Goal: Task Accomplishment & Management: Manage account settings

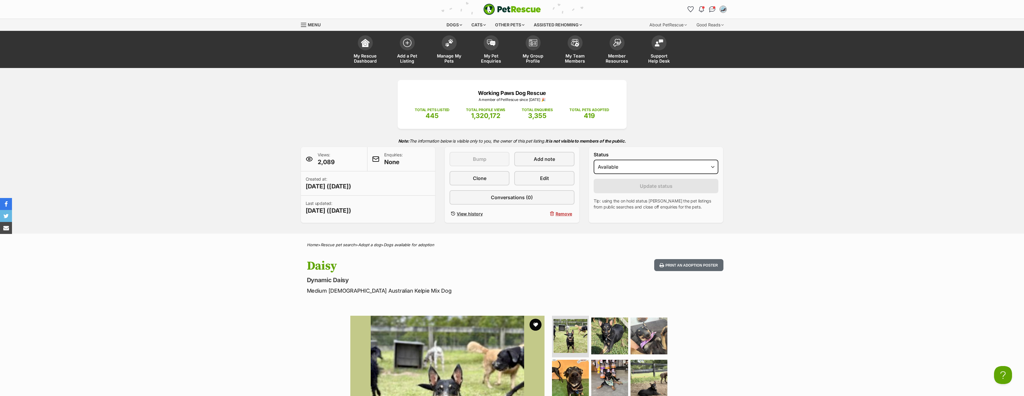
click at [370, 54] on span "My Rescue Dashboard" at bounding box center [365, 58] width 27 height 10
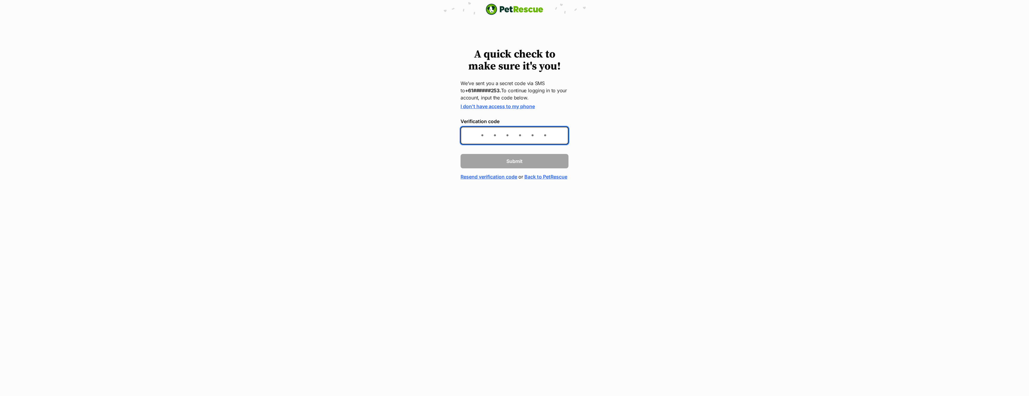
click at [491, 137] on input "Verification code" at bounding box center [514, 136] width 108 height 18
type input "997188"
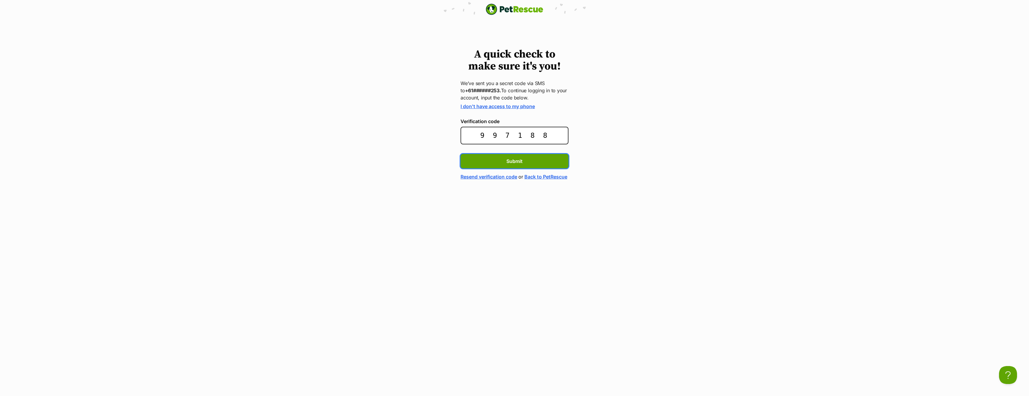
click at [518, 163] on span "Submit" at bounding box center [514, 161] width 16 height 7
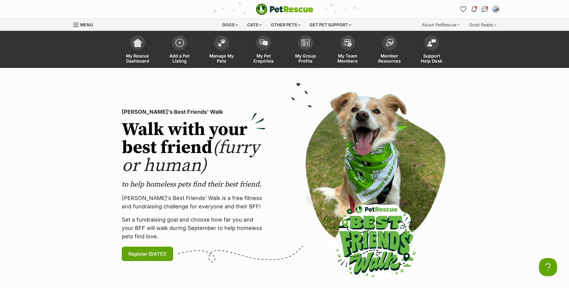
click at [265, 54] on span "My Pet Enquiries" at bounding box center [263, 58] width 27 height 10
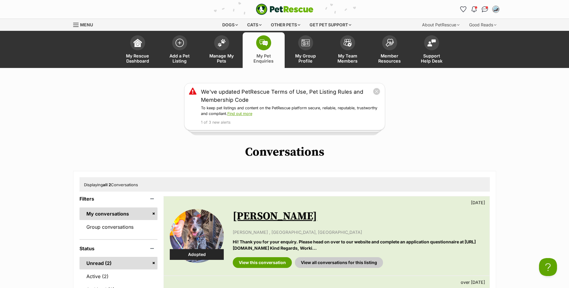
click at [128, 57] on span "My Rescue Dashboard" at bounding box center [137, 58] width 27 height 10
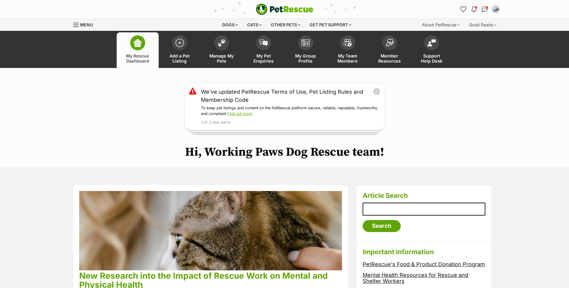
click at [215, 58] on span "Manage My Pets" at bounding box center [221, 58] width 27 height 10
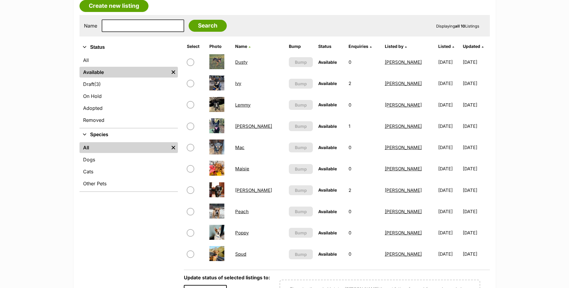
scroll to position [180, 0]
